Goal: Information Seeking & Learning: Learn about a topic

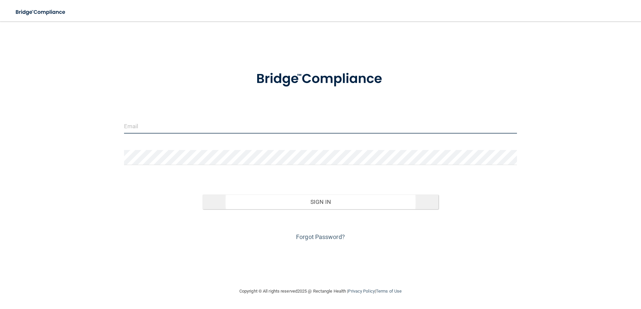
type input "[EMAIL_ADDRESS][DOMAIN_NAME]"
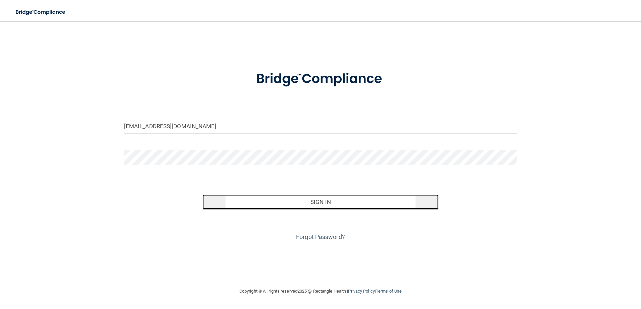
click at [298, 206] on button "Sign In" at bounding box center [320, 202] width 236 height 15
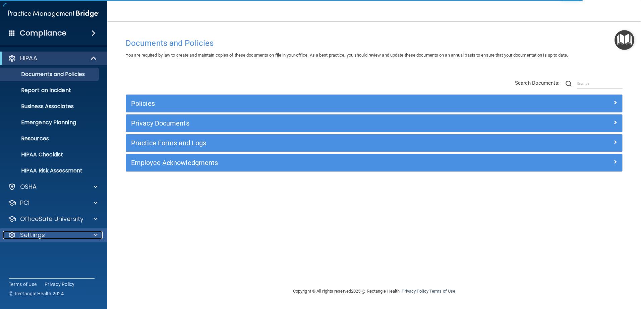
click at [98, 231] on div at bounding box center [94, 235] width 17 height 8
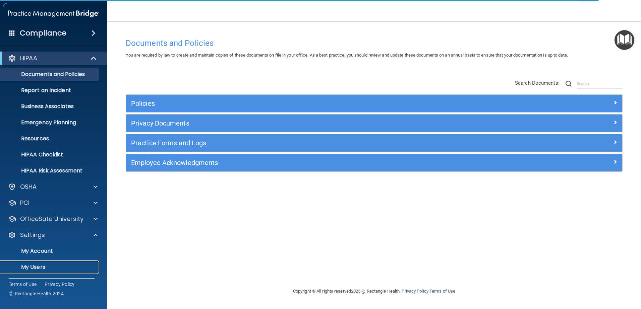
click at [39, 265] on p "My Users" at bounding box center [50, 267] width 92 height 7
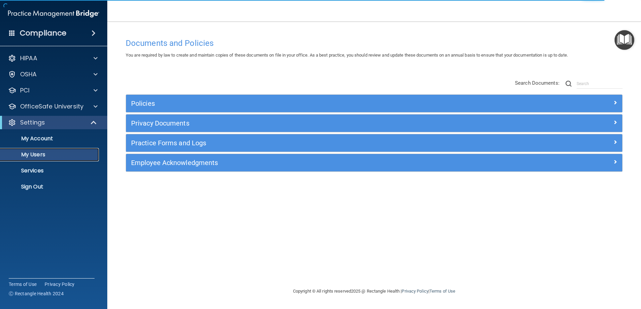
select select "20"
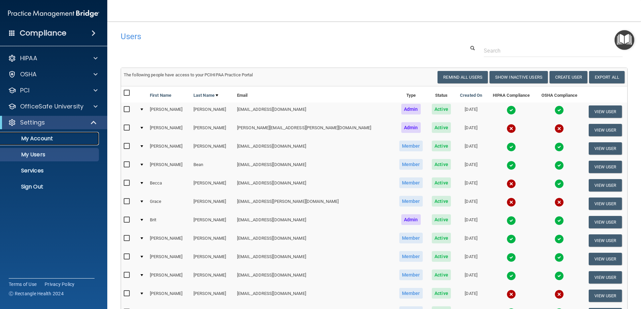
click at [42, 139] on p "My Account" at bounding box center [50, 138] width 92 height 7
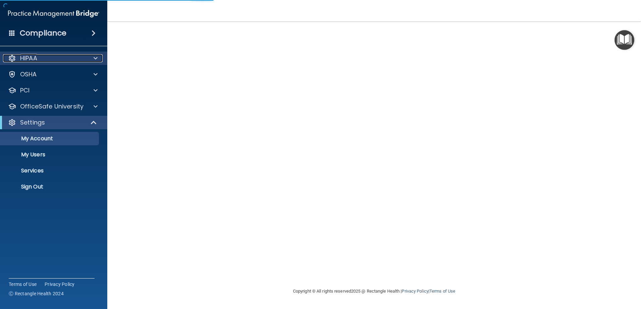
click at [31, 58] on p "HIPAA" at bounding box center [28, 58] width 17 height 8
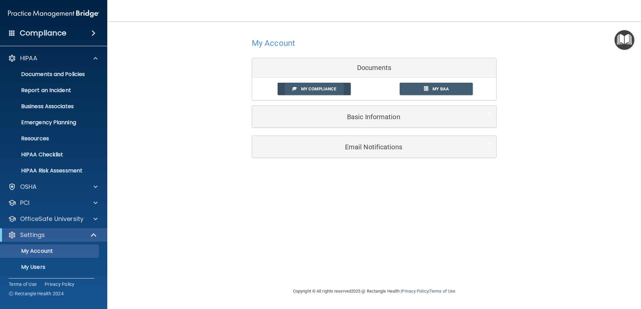
click at [316, 90] on span "My Compliance" at bounding box center [318, 88] width 35 height 5
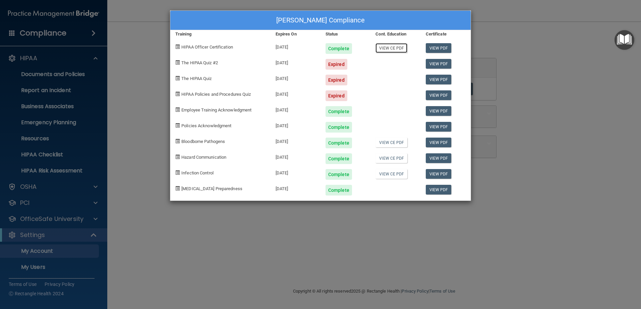
click at [388, 49] on link "View CE PDF" at bounding box center [391, 48] width 32 height 10
click at [66, 76] on div "Melanie Abel's Compliance Training Expires On Status Cont. Education Certificat…" at bounding box center [320, 154] width 641 height 309
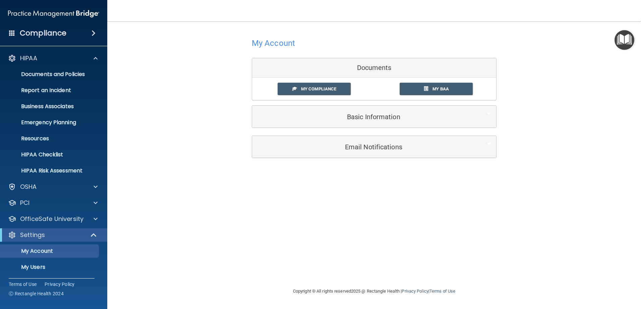
click at [57, 31] on h4 "Compliance" at bounding box center [43, 32] width 47 height 9
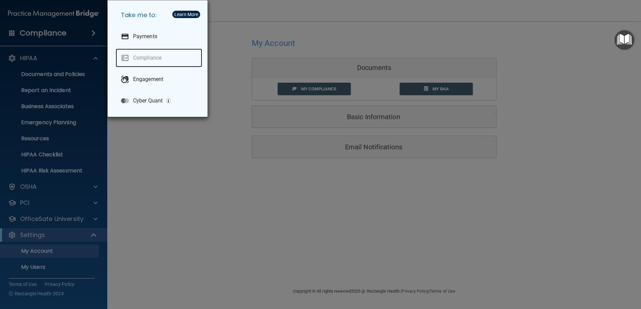
click at [144, 56] on link "Compliance" at bounding box center [159, 58] width 86 height 19
click at [188, 16] on div "Learn More" at bounding box center [186, 14] width 24 height 5
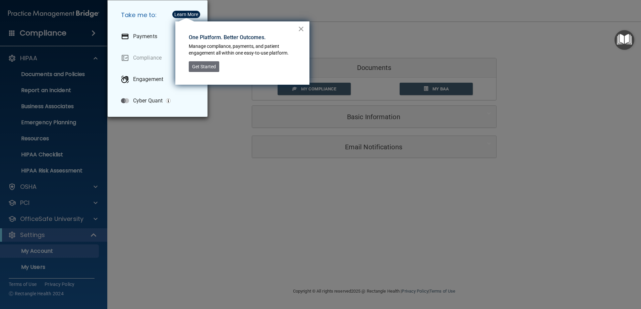
click at [300, 28] on button "×" at bounding box center [301, 28] width 6 height 11
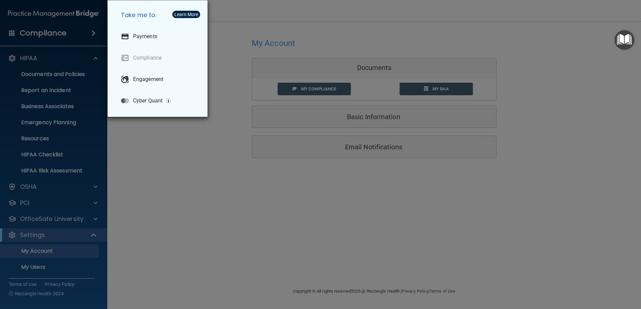
drag, startPoint x: 125, startPoint y: 171, endPoint x: 121, endPoint y: 162, distance: 10.0
click at [125, 170] on div "Take me to: Payments Compliance Engagement Cyber Quant" at bounding box center [320, 154] width 641 height 309
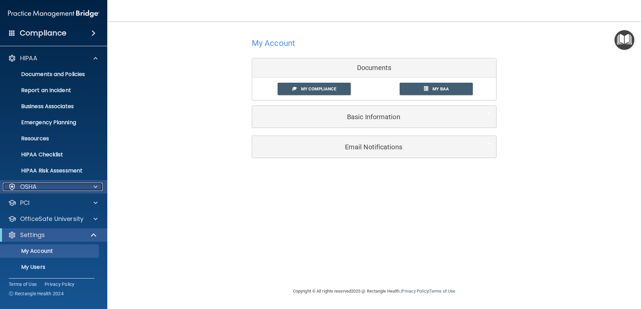
click at [58, 187] on div "OSHA" at bounding box center [44, 187] width 83 height 8
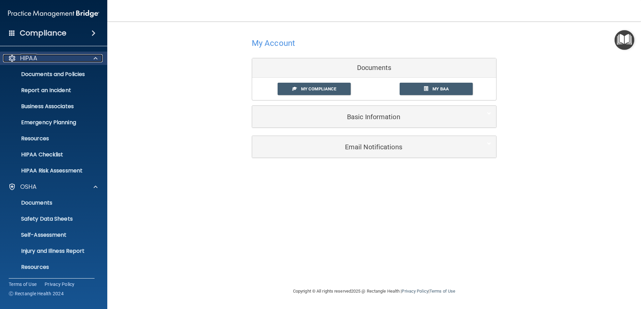
click at [97, 59] on span at bounding box center [96, 58] width 4 height 8
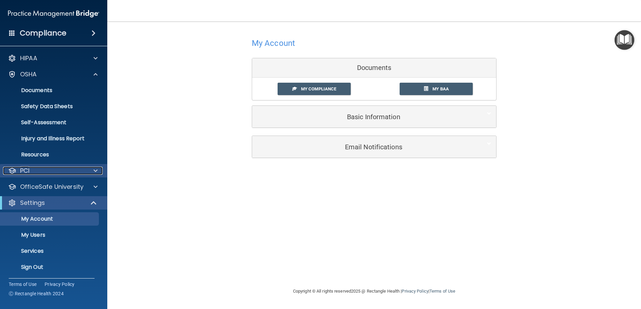
click at [96, 171] on span at bounding box center [96, 171] width 4 height 8
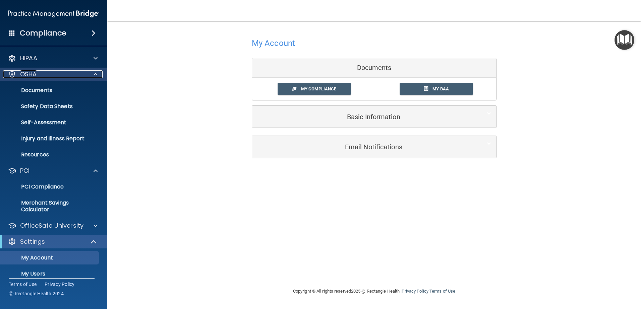
click at [97, 74] on span at bounding box center [96, 74] width 4 height 8
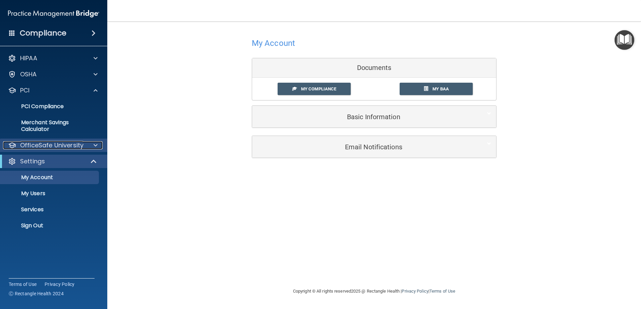
click at [96, 144] on span at bounding box center [96, 145] width 4 height 8
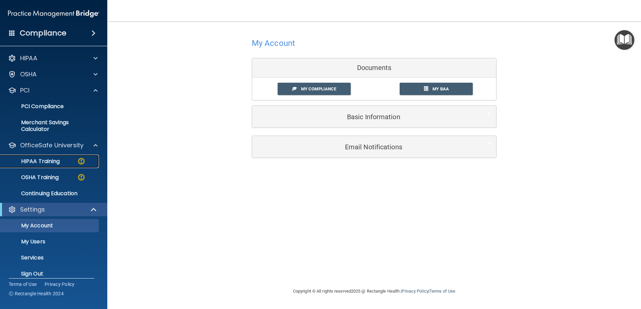
click at [58, 161] on p "HIPAA Training" at bounding box center [31, 161] width 55 height 7
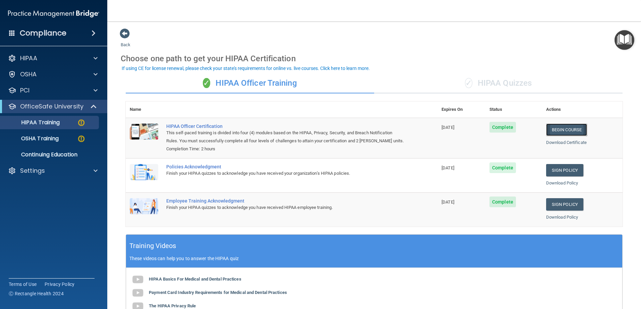
click at [563, 131] on link "Begin Course" at bounding box center [566, 130] width 41 height 12
click at [67, 137] on div "OSHA Training" at bounding box center [50, 138] width 92 height 7
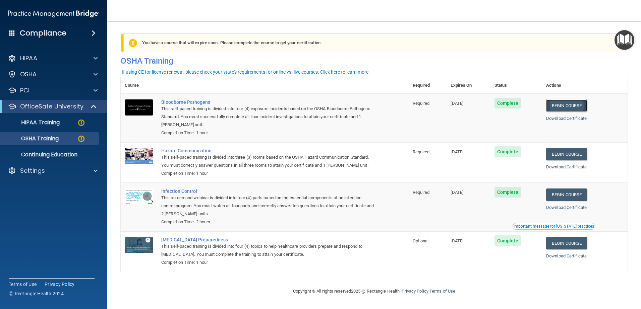
click at [570, 106] on link "Begin Course" at bounding box center [566, 106] width 41 height 12
